Goal: Task Accomplishment & Management: Manage account settings

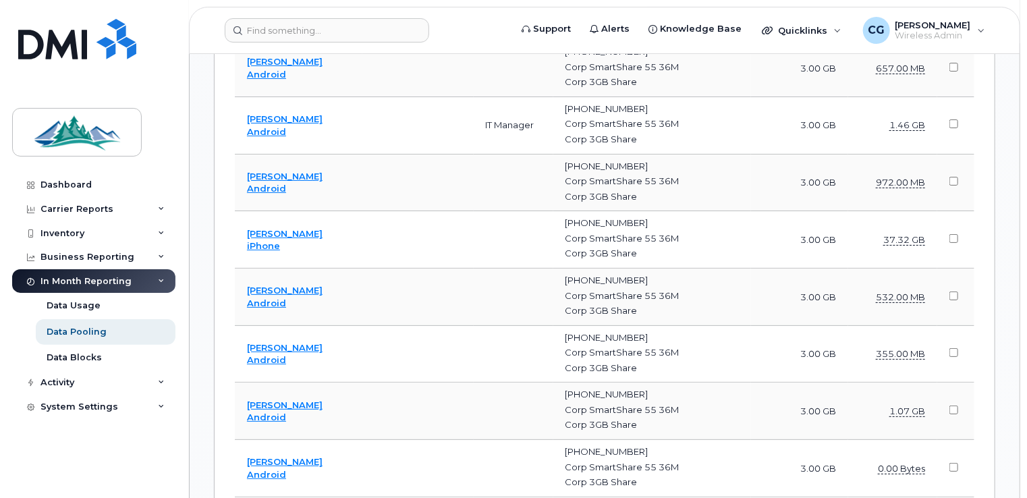
scroll to position [2517, 0]
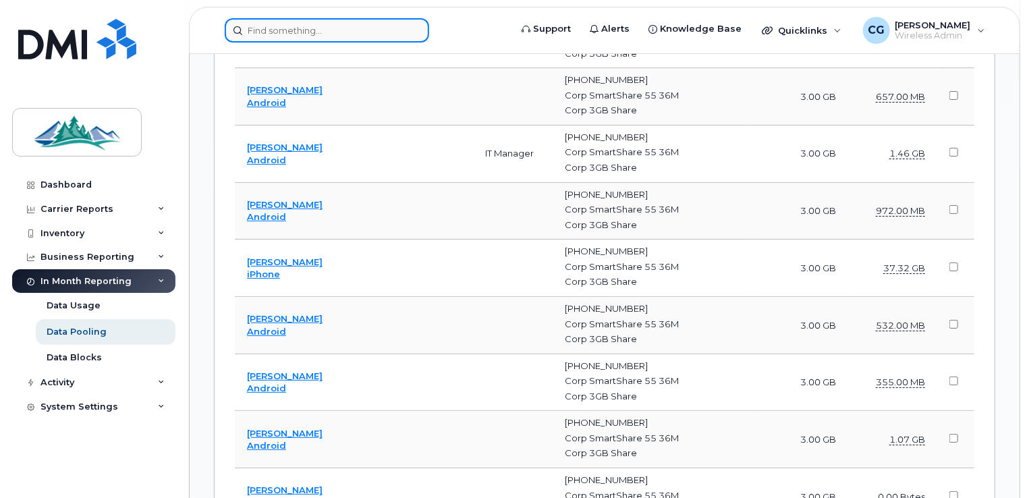
click at [277, 39] on input at bounding box center [327, 30] width 204 height 24
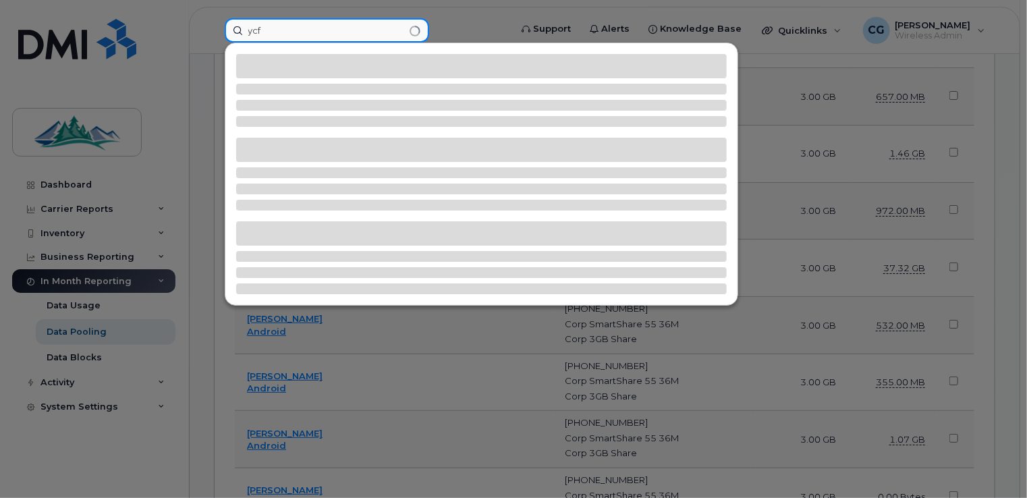
type input "ycf"
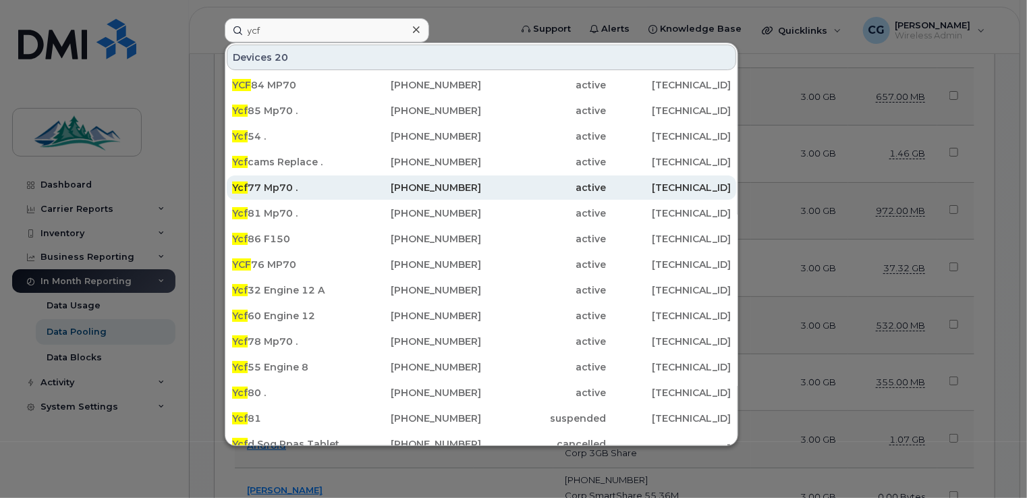
click at [244, 188] on span "Ycf" at bounding box center [240, 188] width 16 height 12
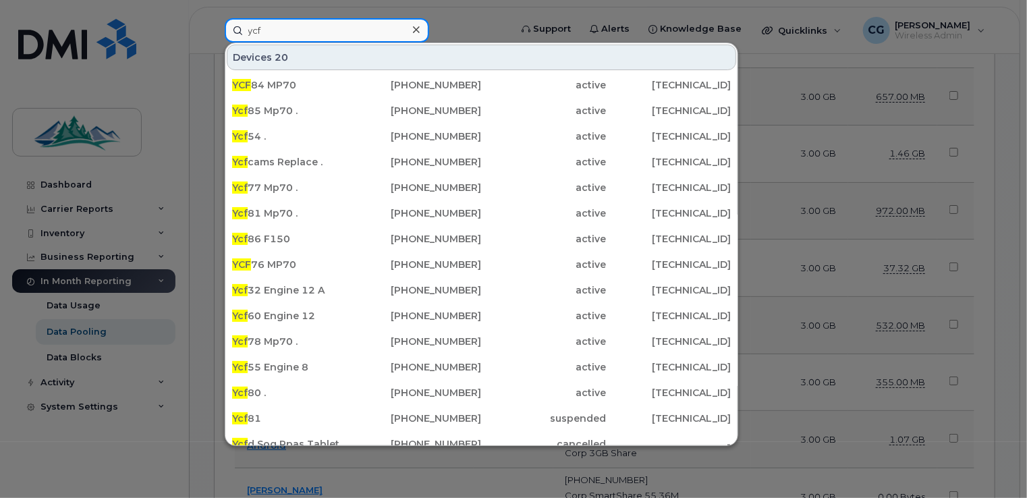
drag, startPoint x: 279, startPoint y: 34, endPoint x: 217, endPoint y: 30, distance: 62.2
click at [217, 30] on div "ycf Devices 20 YCF 84 MP70 780-728-4308 active 184.151.235.93 Ycf 85 Mp70 . 780…" at bounding box center [363, 30] width 298 height 24
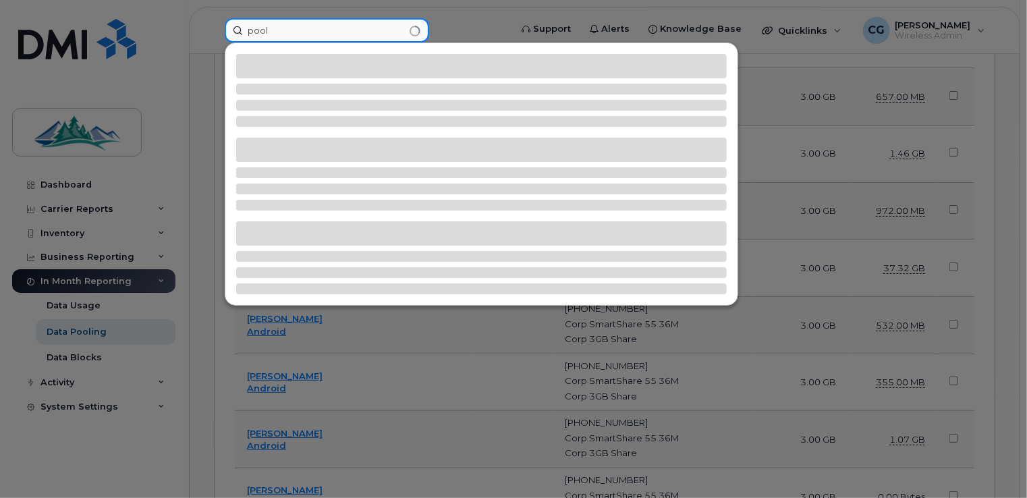
type input "pool"
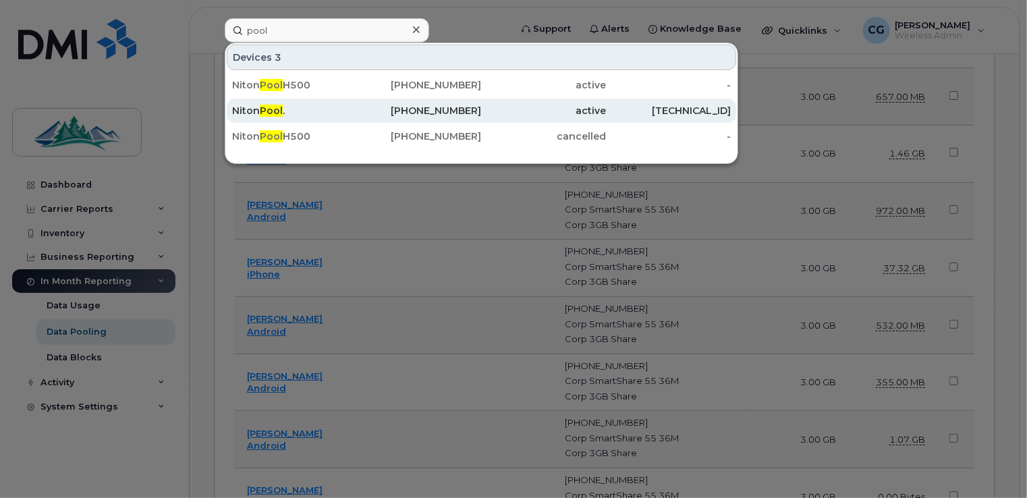
click at [271, 106] on span "Pool" at bounding box center [271, 111] width 23 height 12
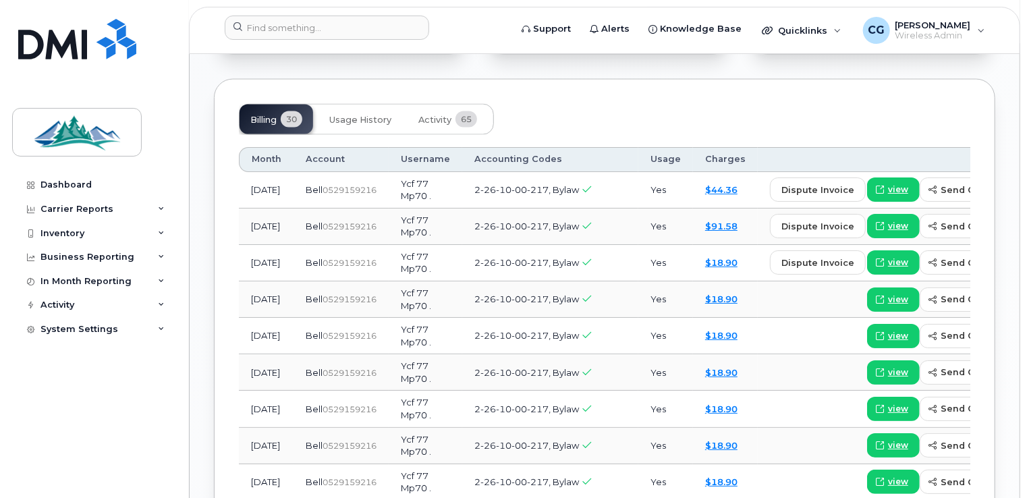
scroll to position [1057, 0]
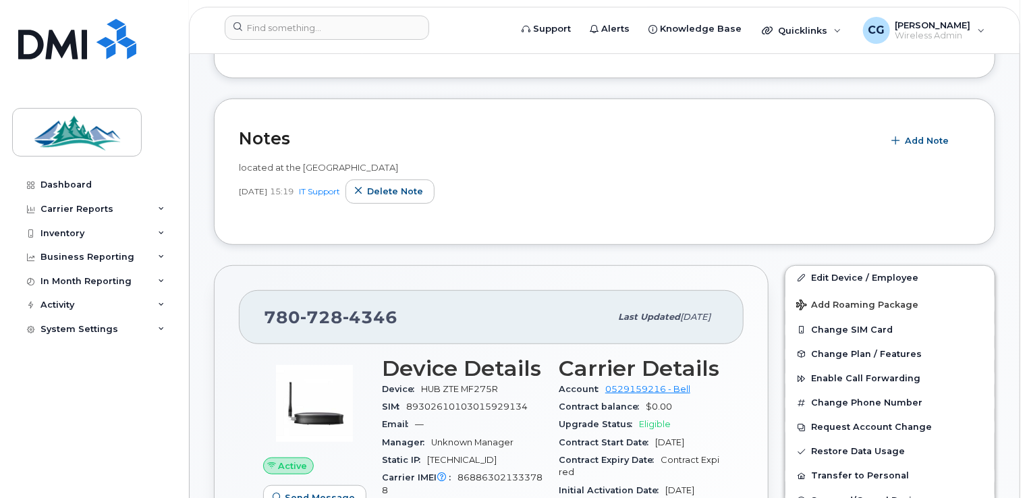
scroll to position [275, 0]
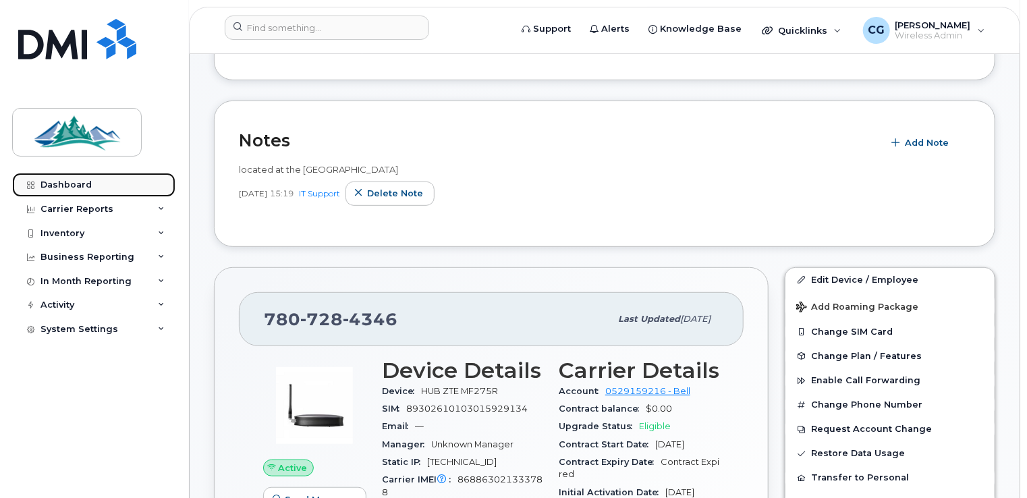
click at [77, 180] on div "Dashboard" at bounding box center [65, 184] width 51 height 11
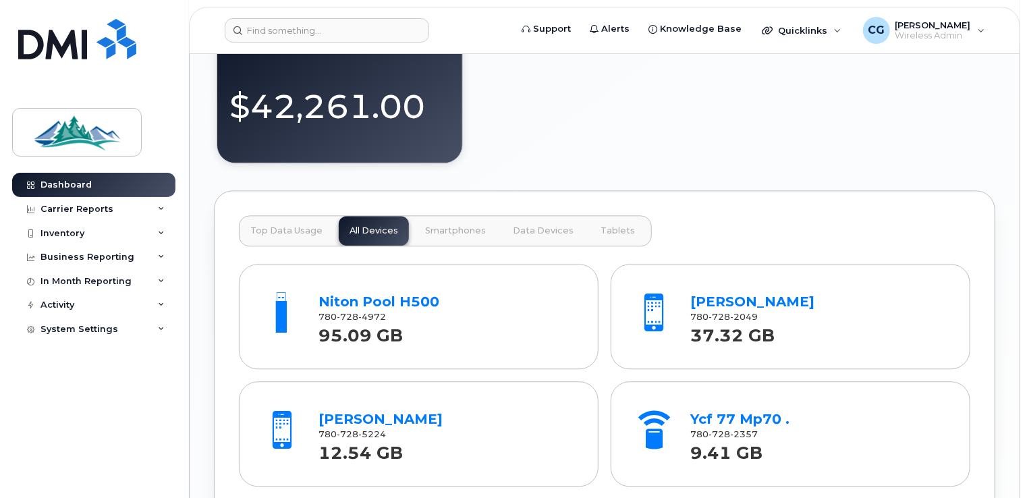
scroll to position [1445, 0]
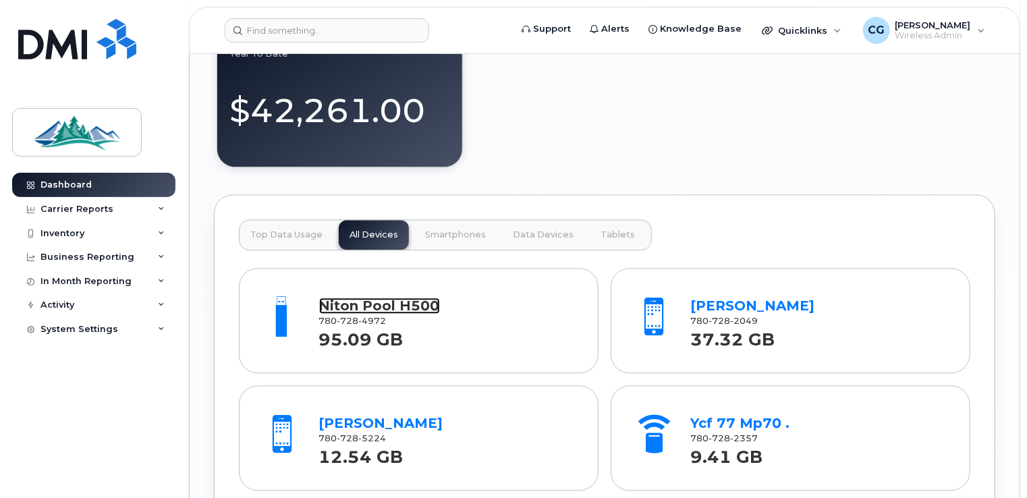
click at [376, 298] on link "Niton Pool H500" at bounding box center [379, 306] width 121 height 16
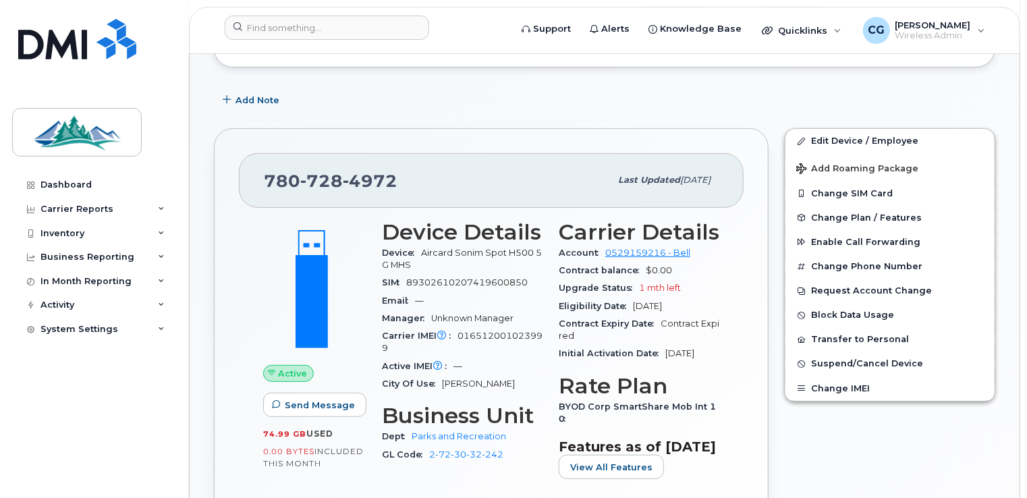
scroll to position [187, 0]
click at [258, 213] on div "Active Send Message 74.99 GB  used 0.00 Bytes  included this month" at bounding box center [314, 356] width 119 height 287
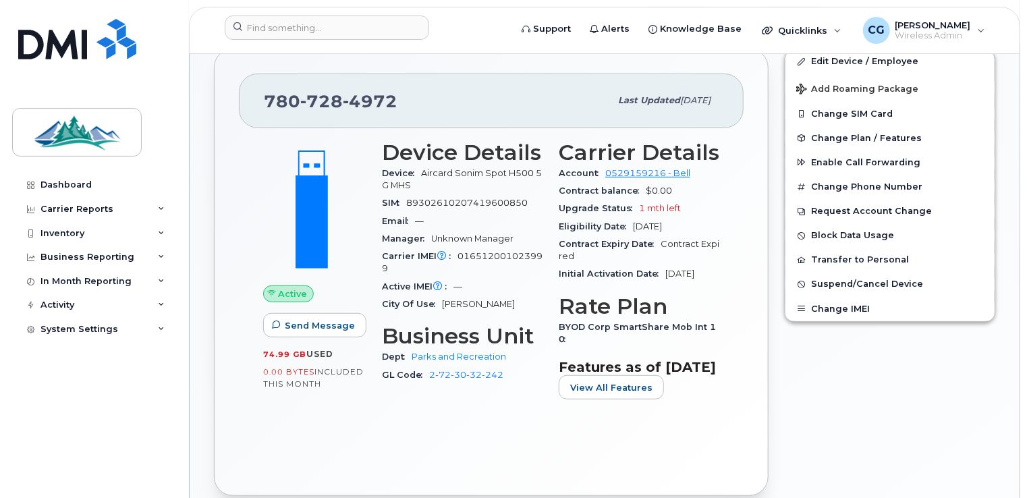
scroll to position [267, 0]
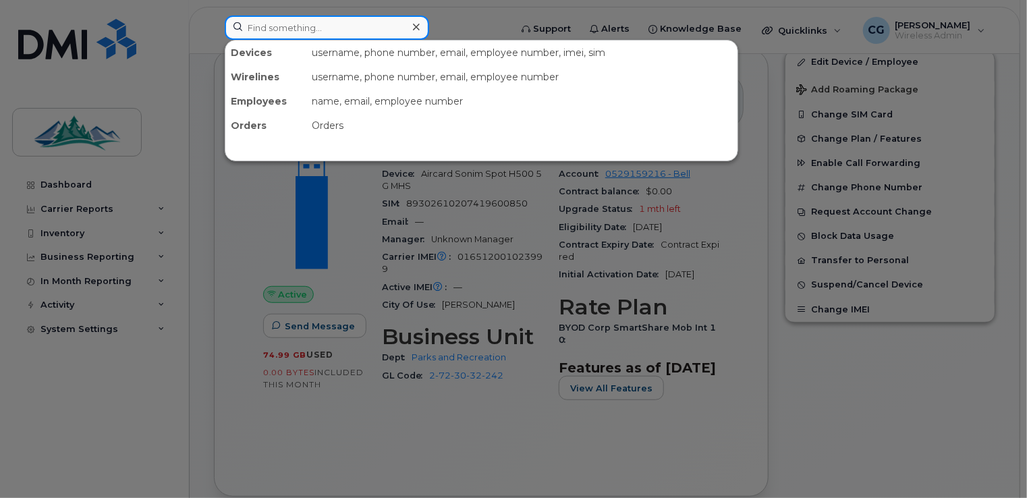
click at [328, 28] on input at bounding box center [327, 28] width 204 height 24
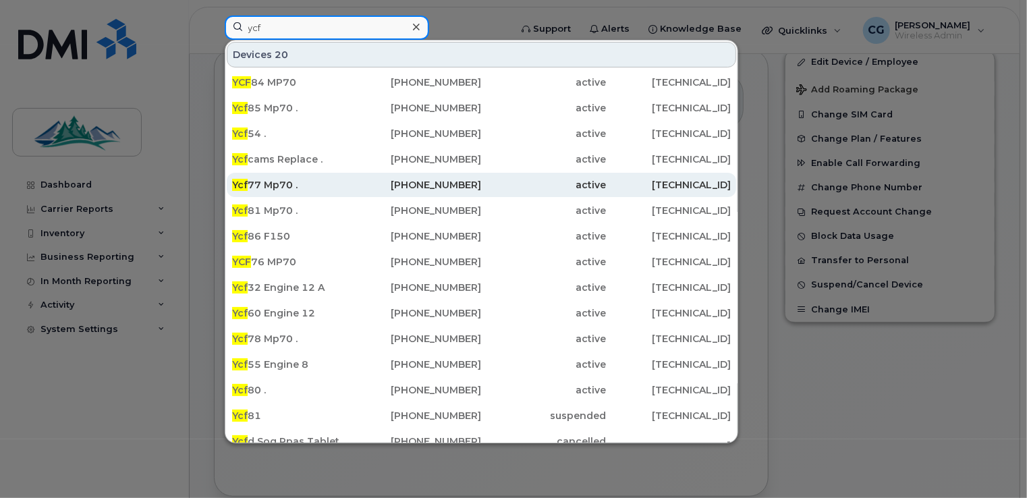
type input "ycf"
click at [273, 184] on div "Ycf 77 Mp70 ." at bounding box center [294, 184] width 125 height 13
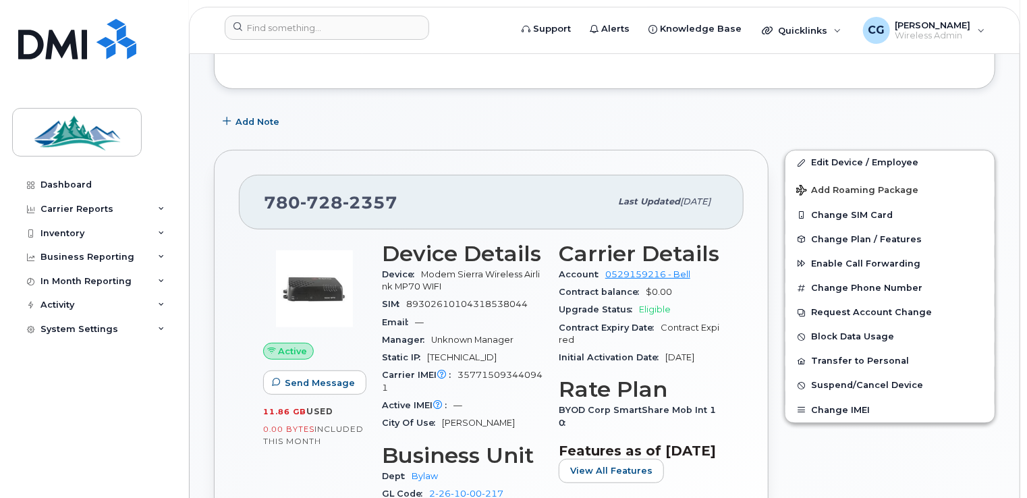
scroll to position [221, 0]
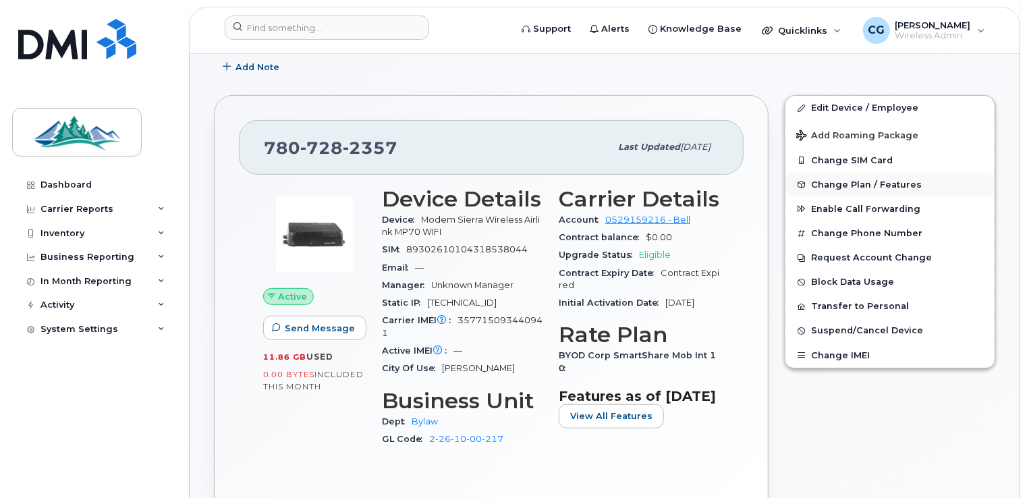
click at [856, 179] on span "Change Plan / Features" at bounding box center [866, 184] width 111 height 10
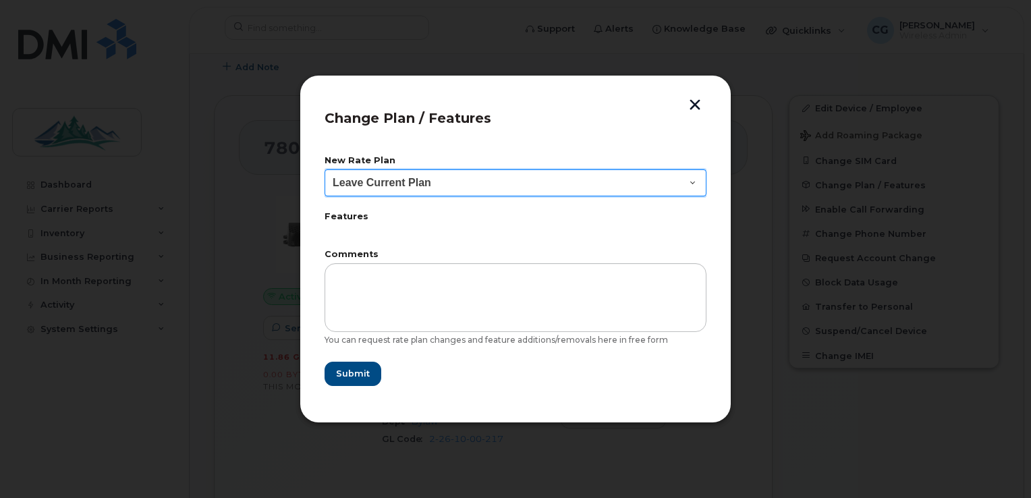
click at [693, 180] on select "Leave Current Plan" at bounding box center [516, 182] width 382 height 27
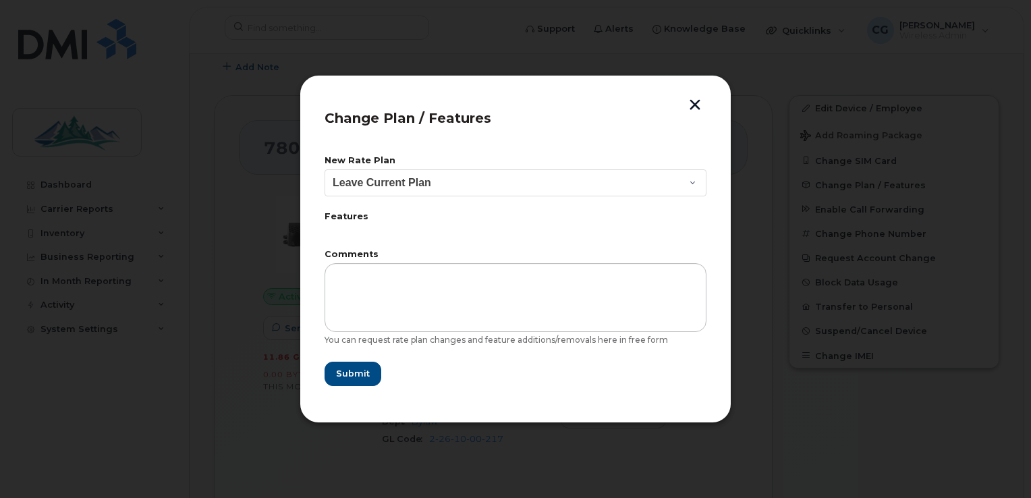
click at [648, 253] on label "Comments" at bounding box center [516, 254] width 382 height 9
click at [692, 102] on button "button" at bounding box center [695, 106] width 20 height 14
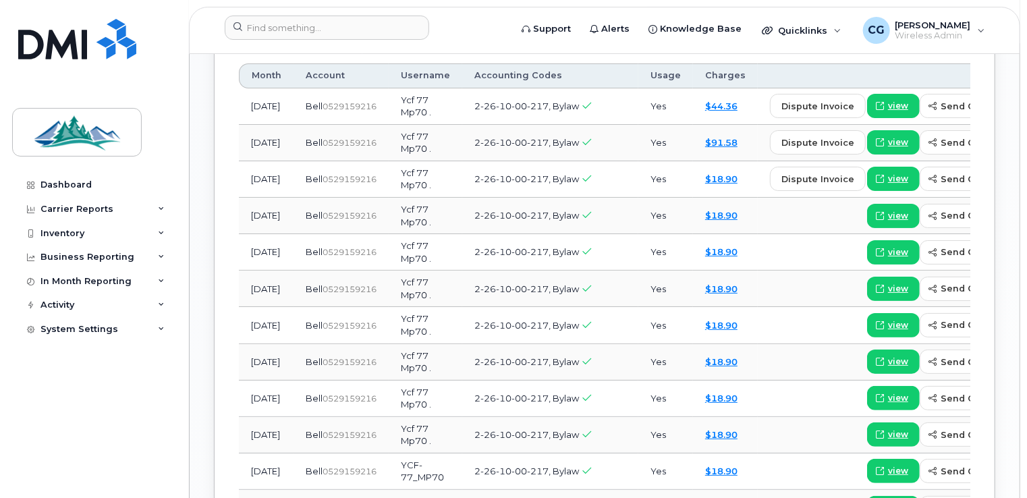
scroll to position [1154, 0]
